Goal: Transaction & Acquisition: Purchase product/service

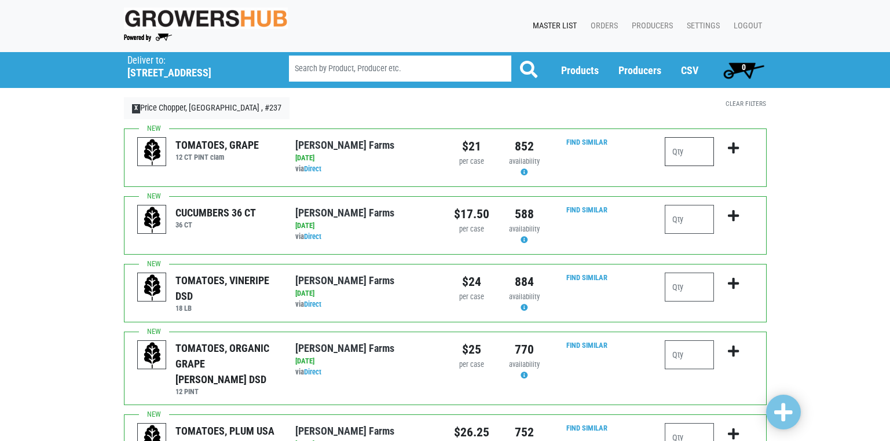
click at [682, 152] on input "number" at bounding box center [689, 151] width 49 height 29
type input "2"
click at [676, 219] on input "number" at bounding box center [689, 219] width 49 height 29
type input "1"
click at [679, 287] on input "number" at bounding box center [689, 287] width 49 height 29
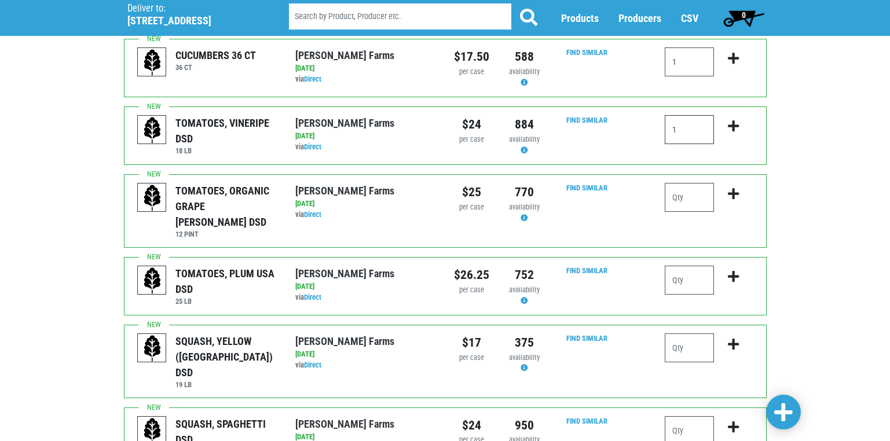
scroll to position [174, 0]
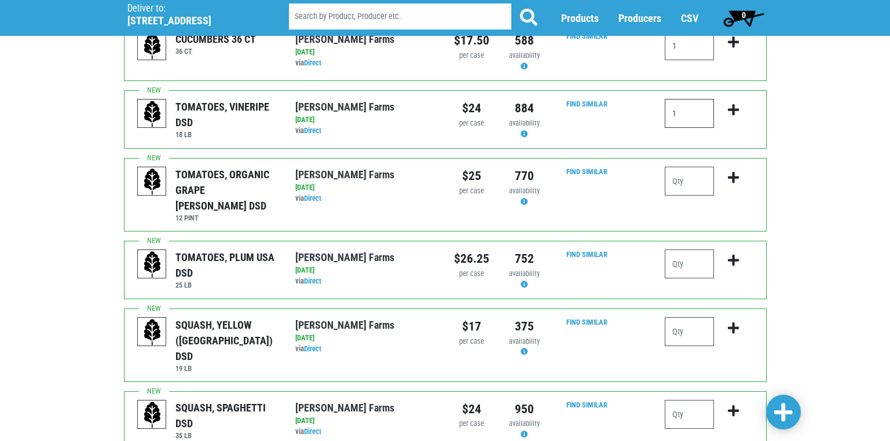
type input "1"
click at [680, 250] on input "number" at bounding box center [689, 264] width 49 height 29
type input "1"
click at [679, 317] on input "number" at bounding box center [689, 331] width 49 height 29
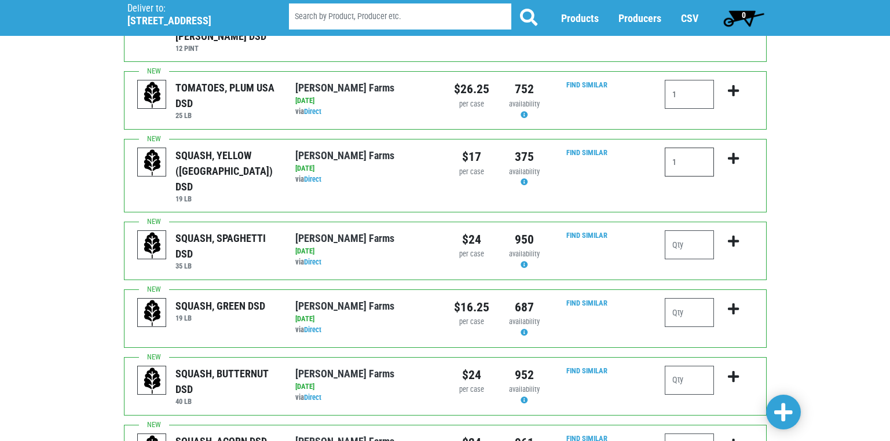
scroll to position [348, 0]
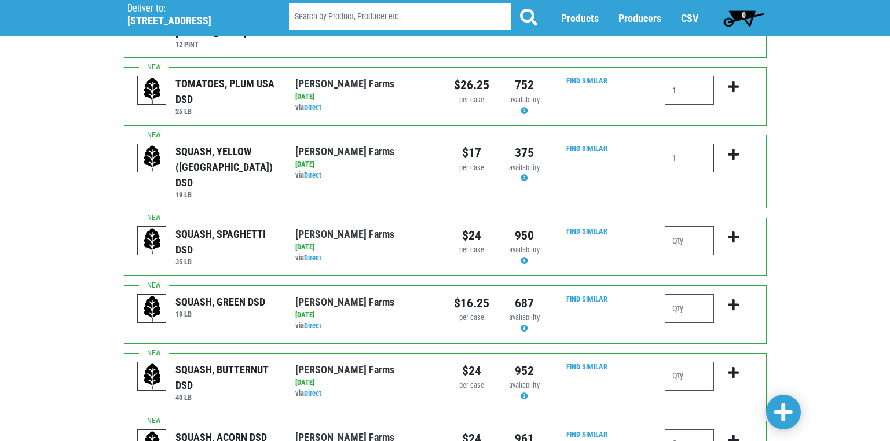
type input "1"
click at [681, 294] on input "number" at bounding box center [689, 308] width 49 height 29
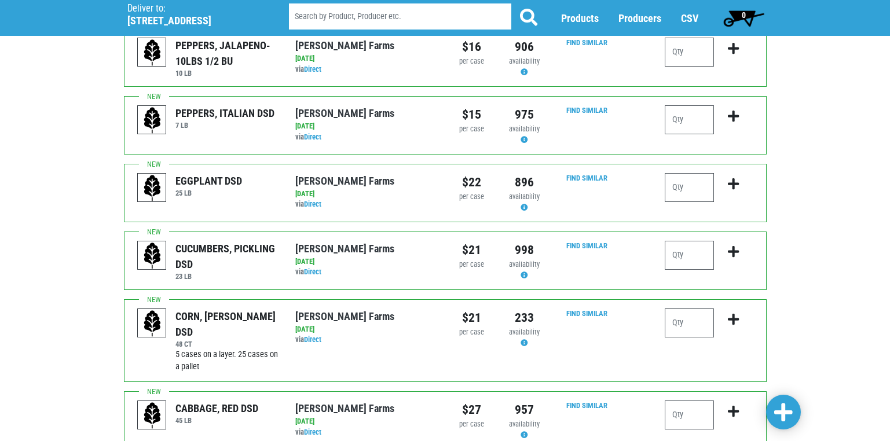
scroll to position [1101, 0]
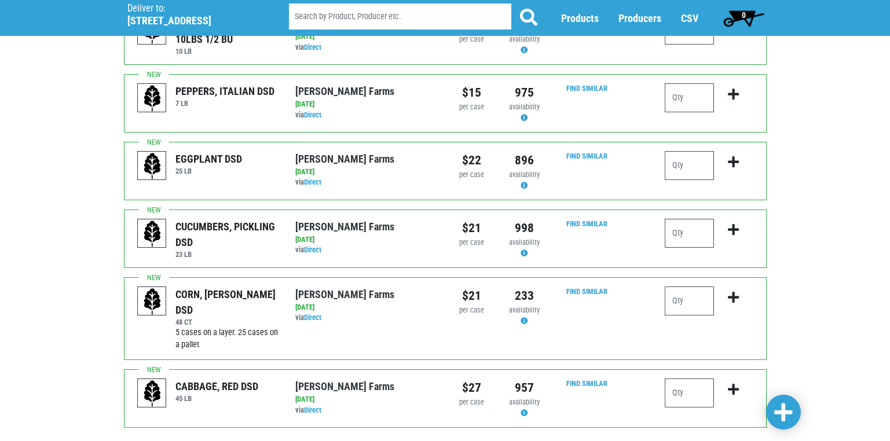
type input "2"
click at [679, 287] on input "number" at bounding box center [689, 301] width 49 height 29
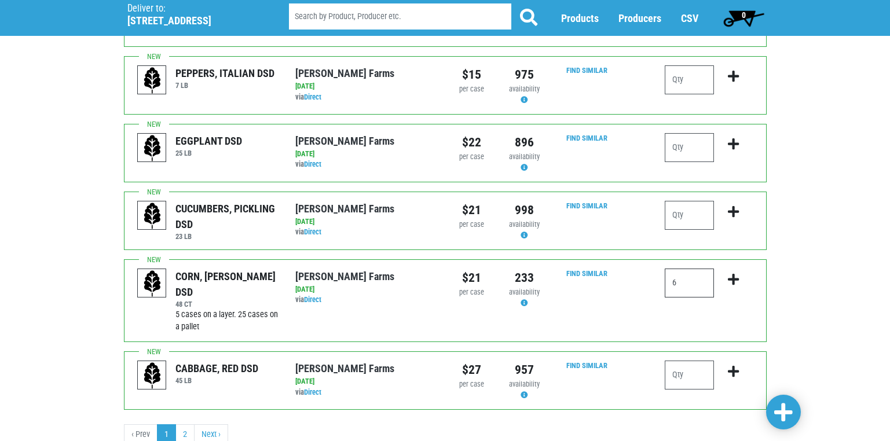
scroll to position [1131, 0]
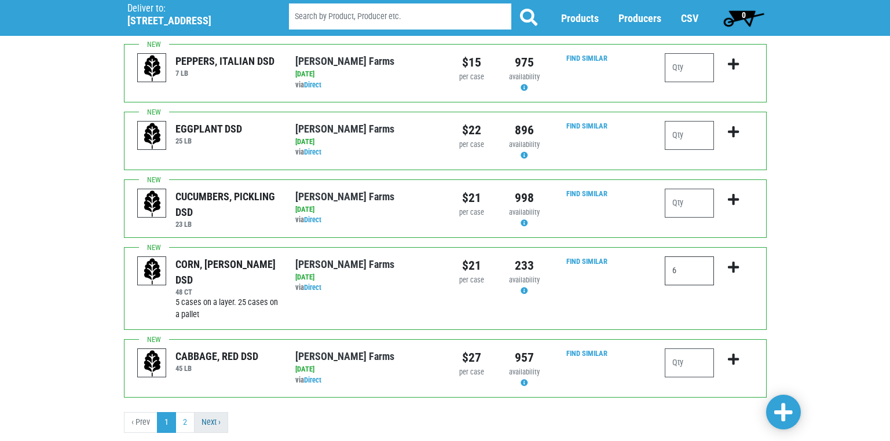
type input "6"
click at [209, 412] on link "Next ›" at bounding box center [211, 422] width 34 height 21
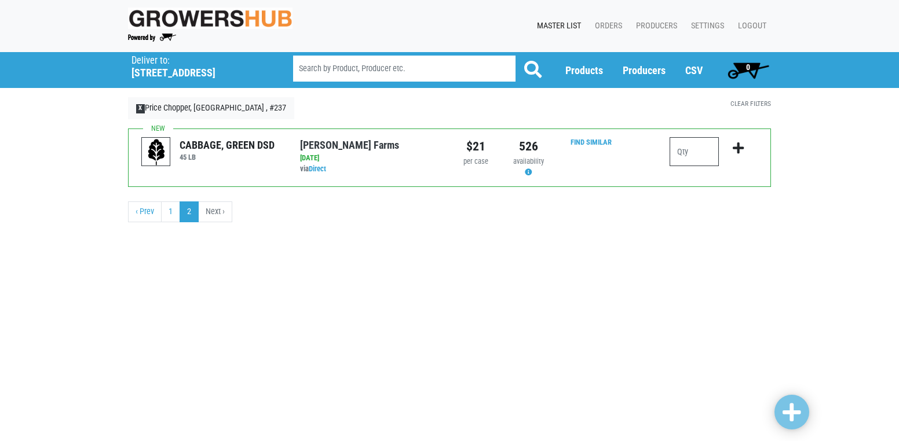
click at [685, 148] on input "number" at bounding box center [694, 151] width 49 height 29
type input "1"
click at [797, 419] on span at bounding box center [792, 413] width 19 height 21
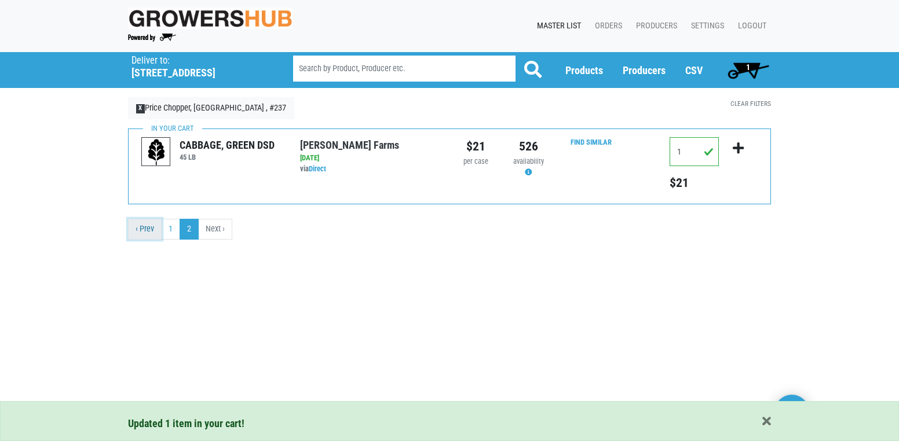
click at [149, 231] on link "‹ Prev" at bounding box center [145, 229] width 34 height 21
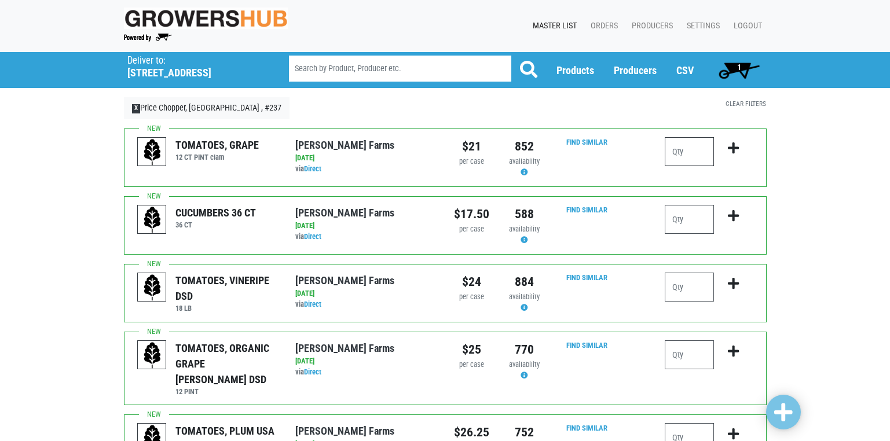
click at [677, 158] on input "number" at bounding box center [689, 151] width 49 height 29
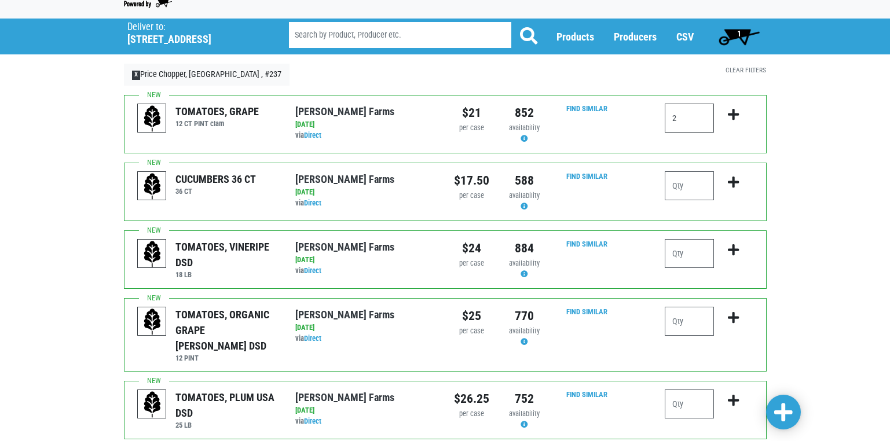
scroll to position [58, 0]
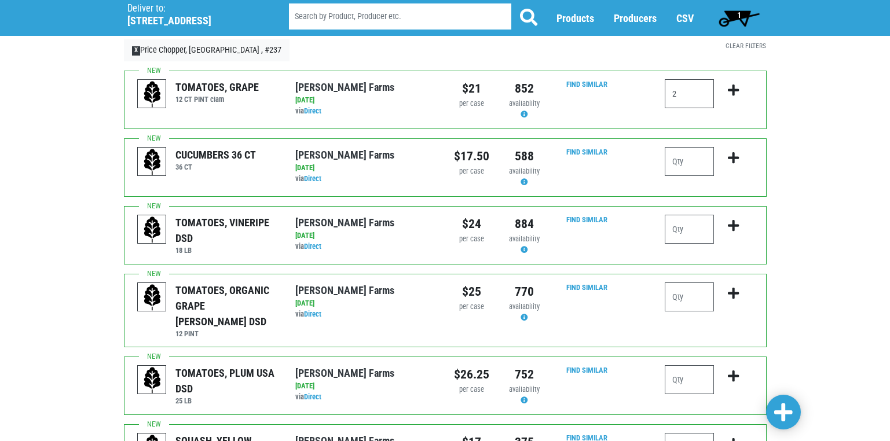
type input "2"
click at [685, 160] on input "number" at bounding box center [689, 161] width 49 height 29
type input "1"
click at [676, 224] on input "number" at bounding box center [689, 229] width 49 height 29
type input "1"
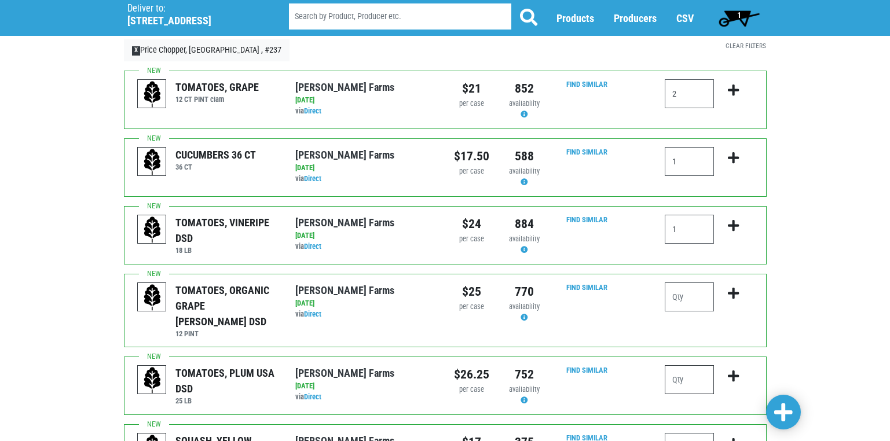
click at [678, 369] on input "number" at bounding box center [689, 379] width 49 height 29
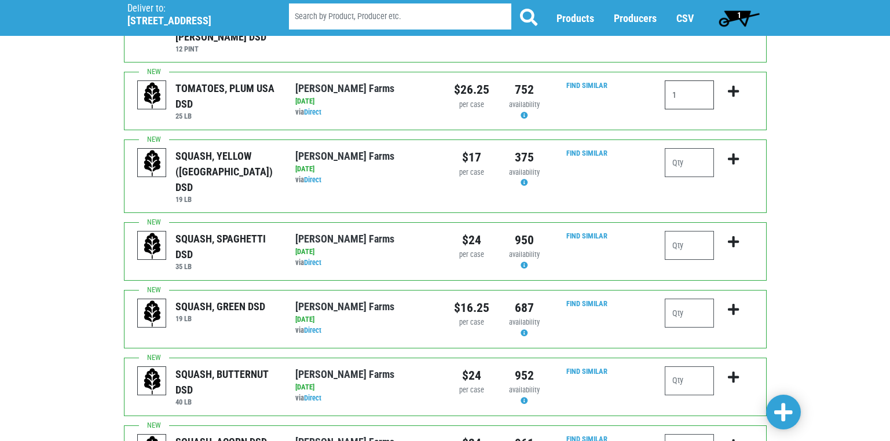
scroll to position [348, 0]
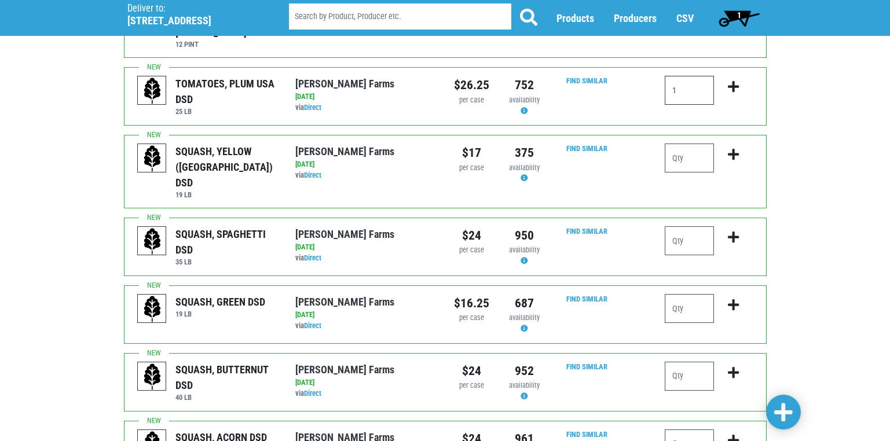
type input "1"
click at [679, 147] on input "number" at bounding box center [689, 158] width 49 height 29
type input "1"
click at [685, 294] on input "number" at bounding box center [689, 308] width 49 height 29
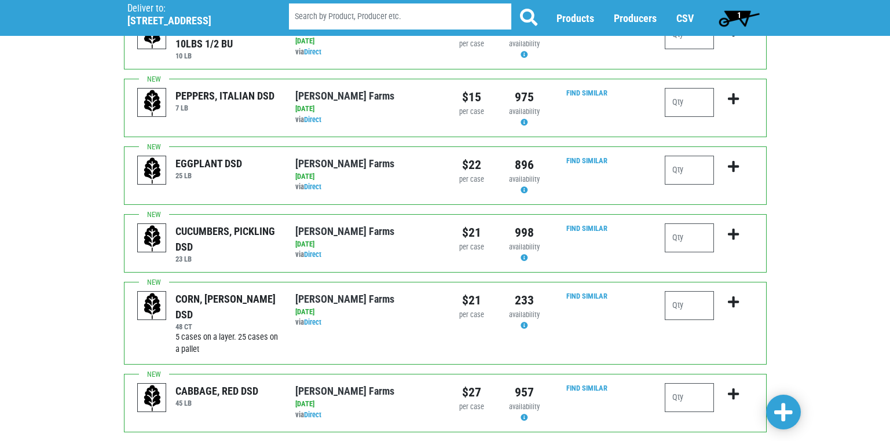
scroll to position [1101, 0]
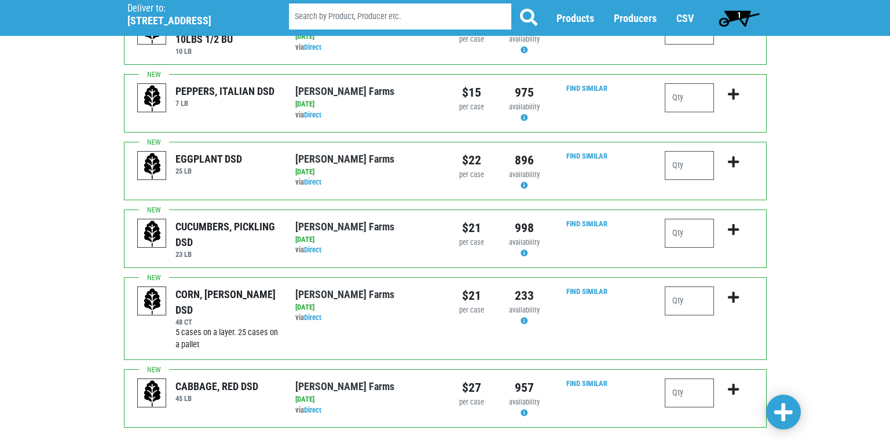
type input "2"
click at [675, 287] on input "number" at bounding box center [689, 301] width 49 height 29
type input "6"
click at [694, 379] on input "number" at bounding box center [689, 393] width 49 height 29
click at [785, 408] on span at bounding box center [783, 413] width 19 height 21
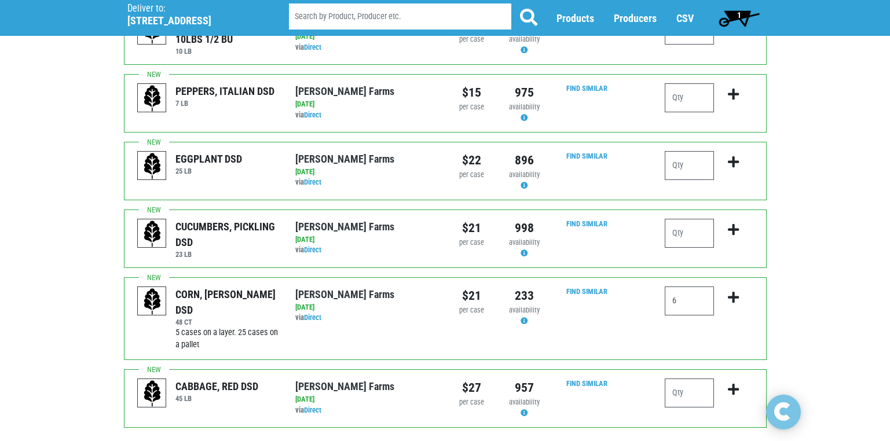
scroll to position [1204, 0]
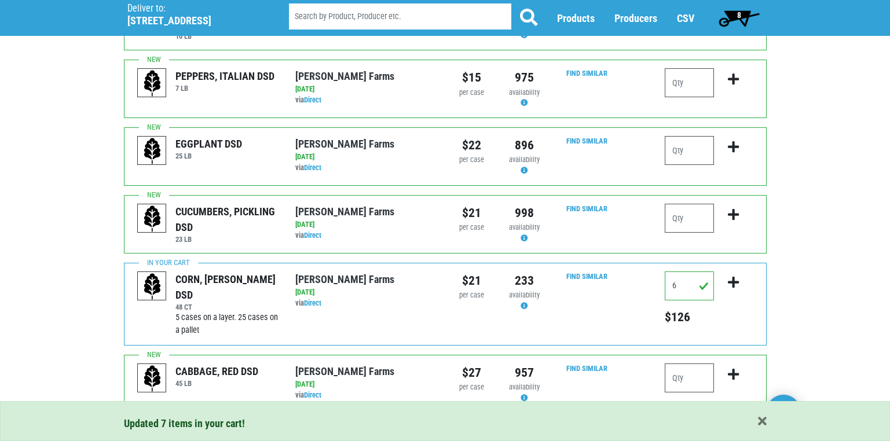
click at [741, 14] on span "8" at bounding box center [740, 17] width 52 height 23
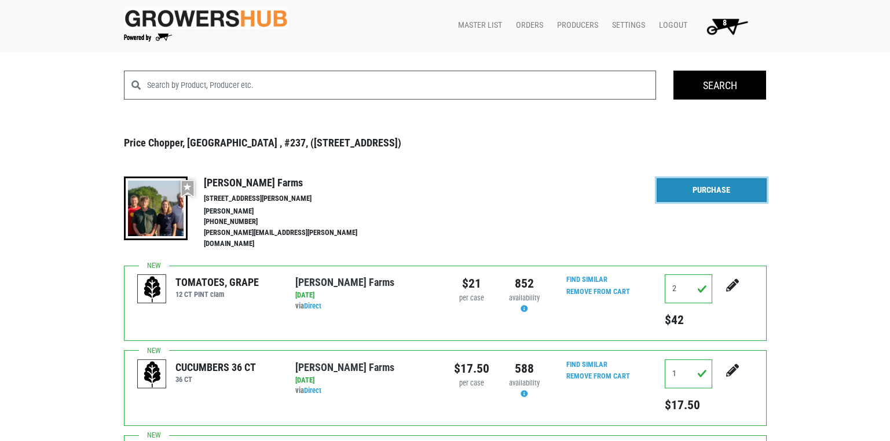
click at [714, 192] on link "Purchase" at bounding box center [712, 190] width 110 height 24
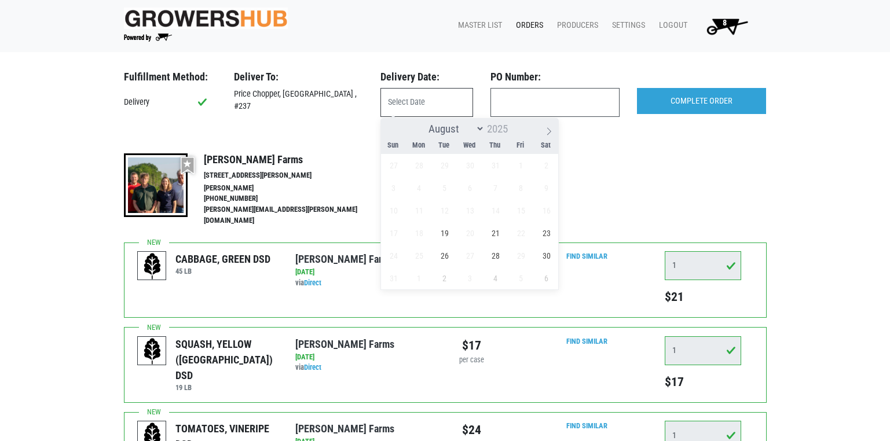
click at [409, 104] on input "text" at bounding box center [427, 102] width 93 height 29
click at [446, 237] on span "19" at bounding box center [444, 233] width 23 height 23
type input "2025-08-19"
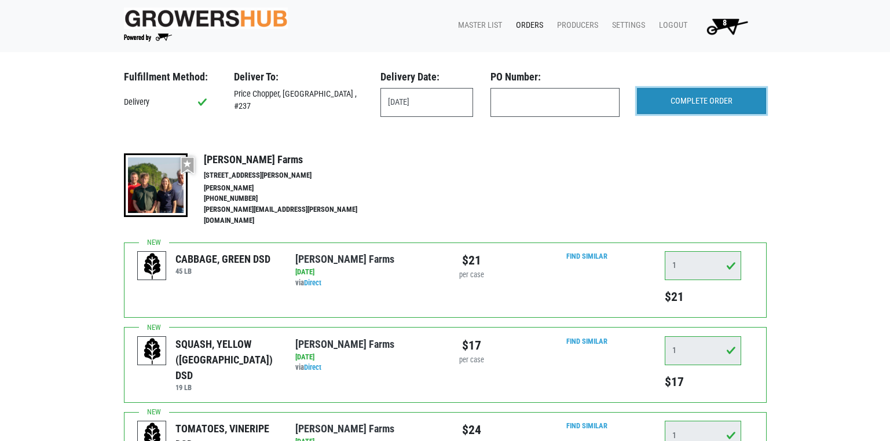
click at [698, 101] on input "COMPLETE ORDER" at bounding box center [701, 101] width 129 height 27
